Goal: Task Accomplishment & Management: Manage account settings

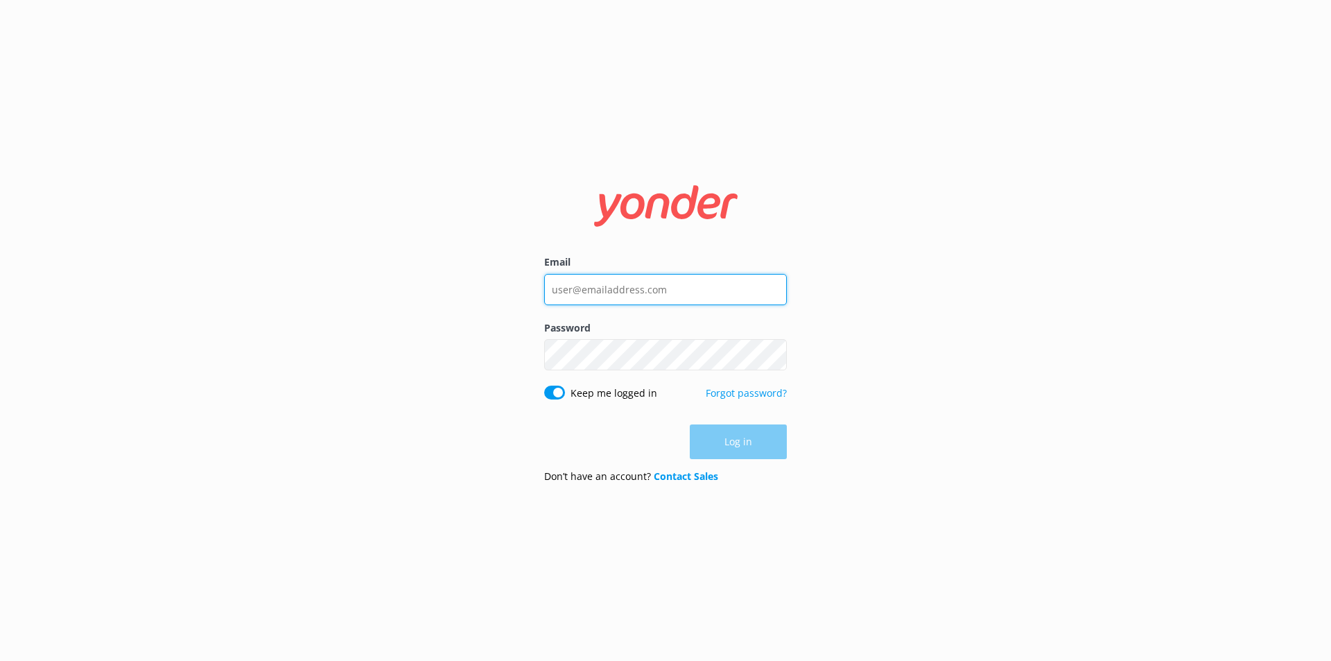
type input "[EMAIL_ADDRESS][DOMAIN_NAME]"
click at [744, 447] on div "Log in" at bounding box center [665, 441] width 243 height 35
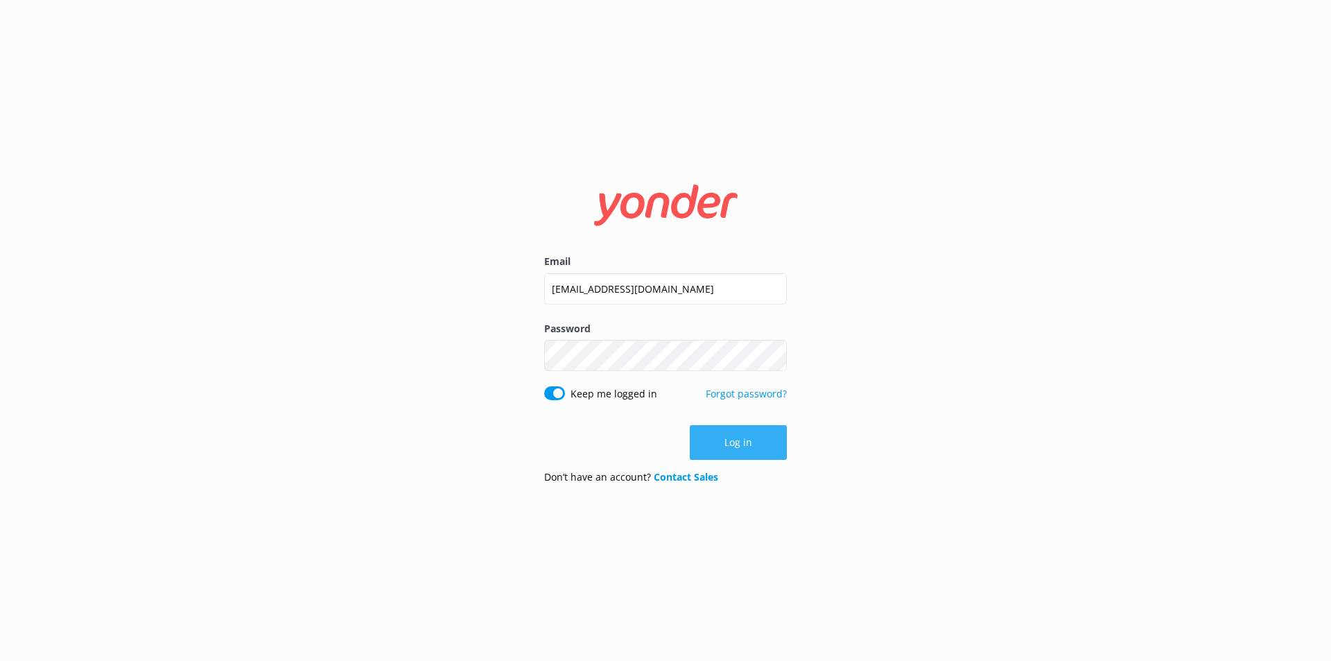
click at [749, 440] on button "Log in" at bounding box center [738, 442] width 97 height 35
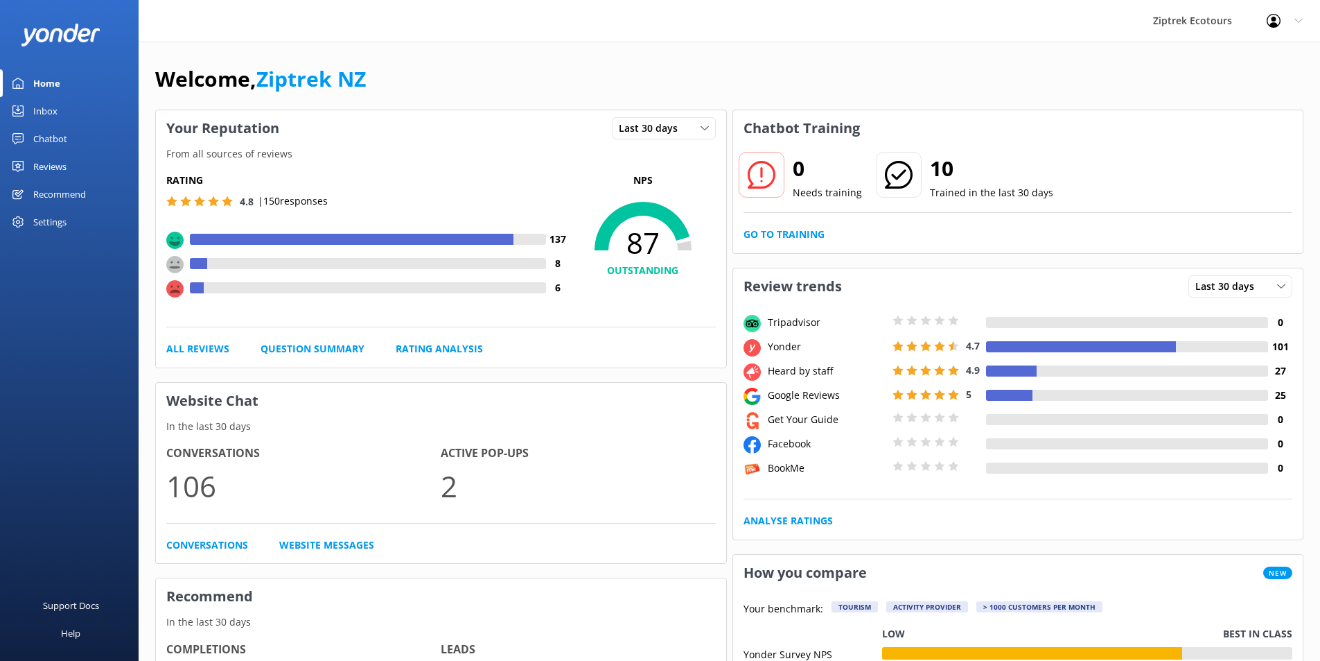
click at [39, 132] on div "Chatbot" at bounding box center [50, 139] width 34 height 28
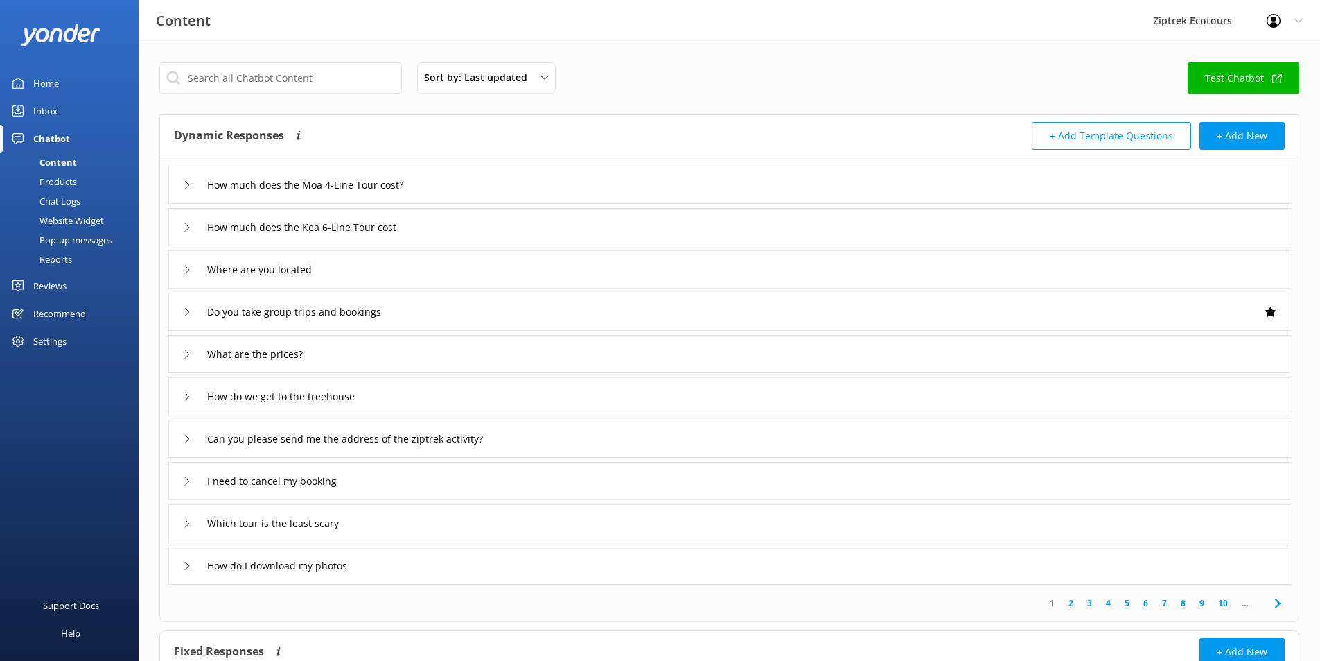
click at [37, 285] on div "Reviews" at bounding box center [49, 286] width 33 height 28
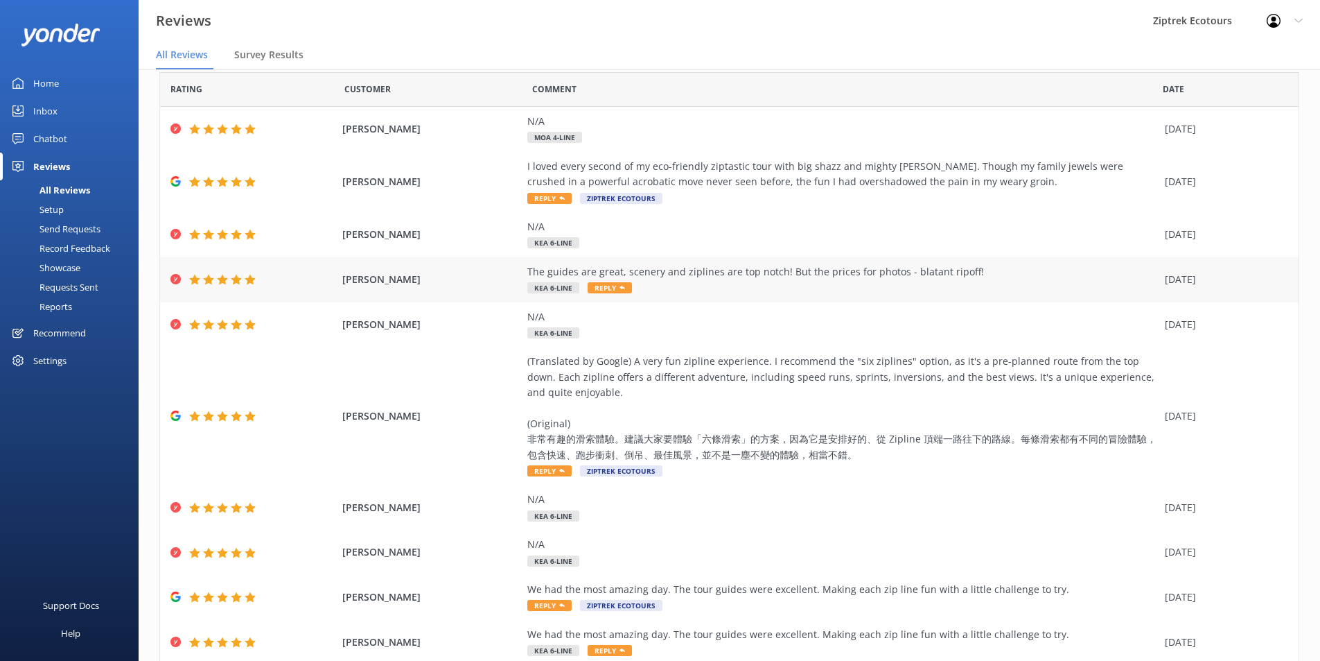
scroll to position [97, 0]
